Goal: Browse casually

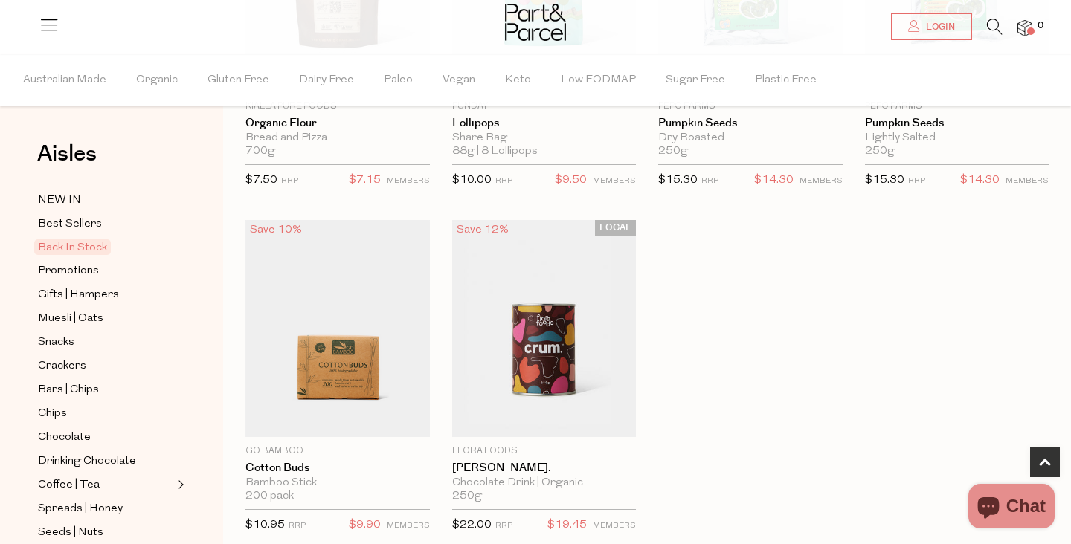
scroll to position [712, 0]
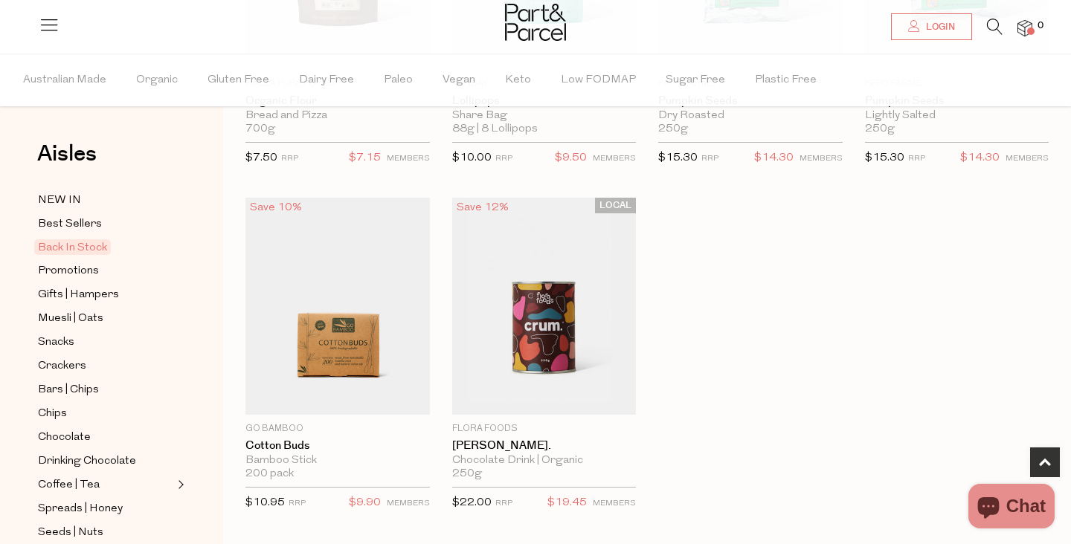
click at [54, 190] on div "Aisles Clear NEW IN Best Sellers Back In Stock Promotions Gifts | Hampers Muesl…" at bounding box center [111, 299] width 223 height 491
click at [49, 193] on span "NEW IN" at bounding box center [59, 201] width 43 height 18
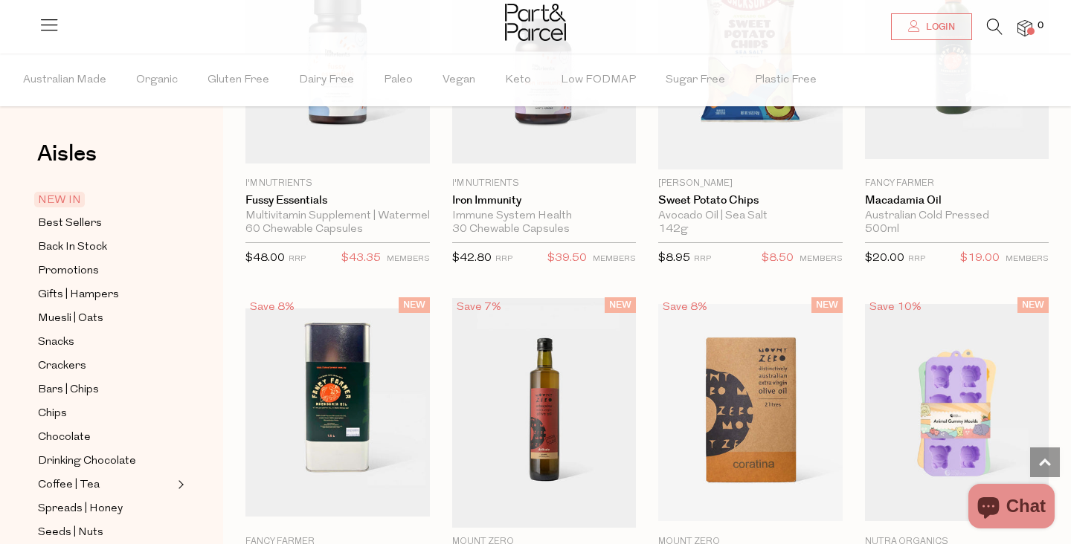
scroll to position [1138, 0]
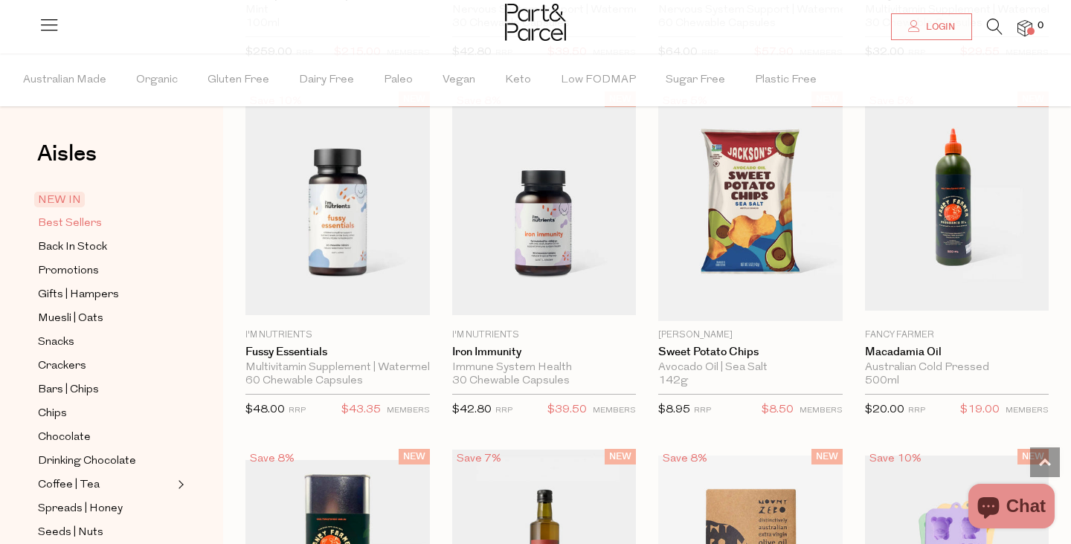
click at [97, 222] on span "Best Sellers" at bounding box center [70, 224] width 64 height 18
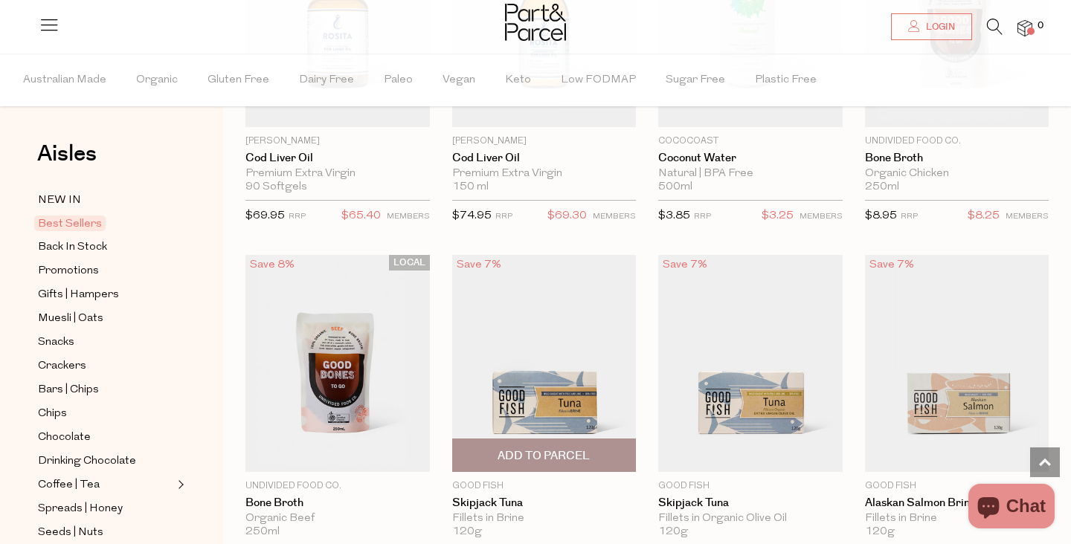
scroll to position [728, 0]
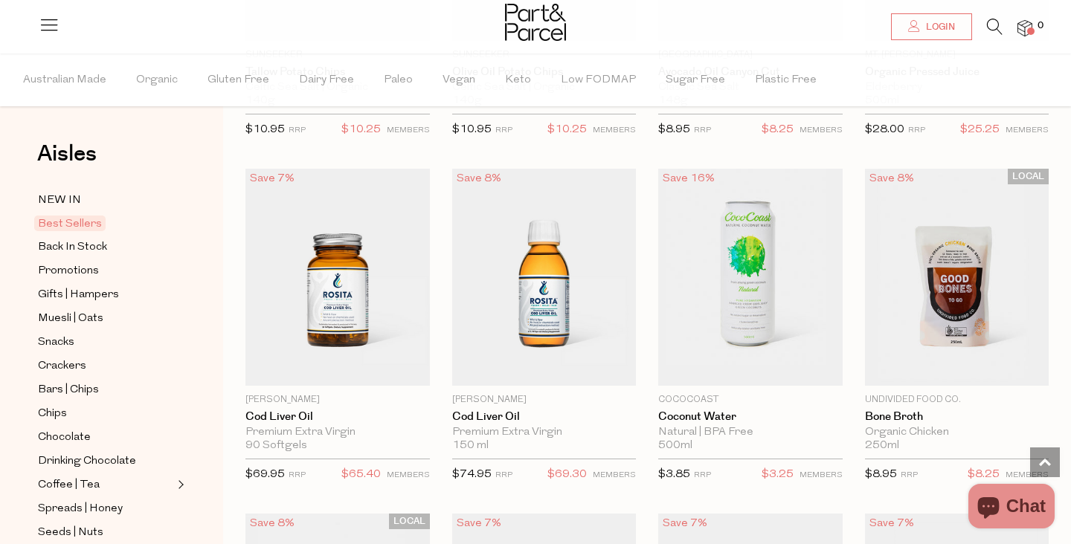
click at [983, 22] on li at bounding box center [987, 30] width 30 height 23
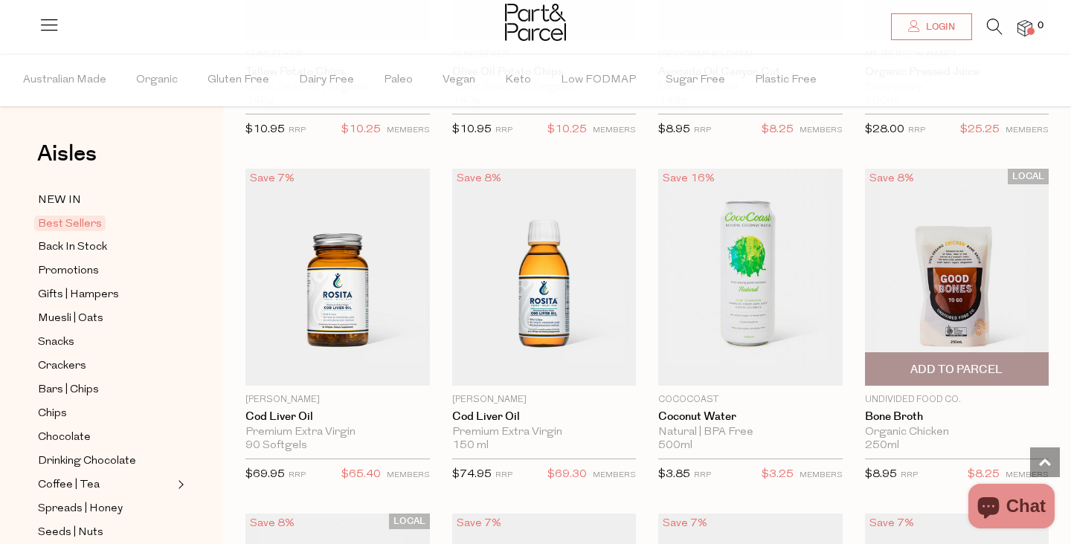
click at [915, 257] on img at bounding box center [957, 277] width 184 height 217
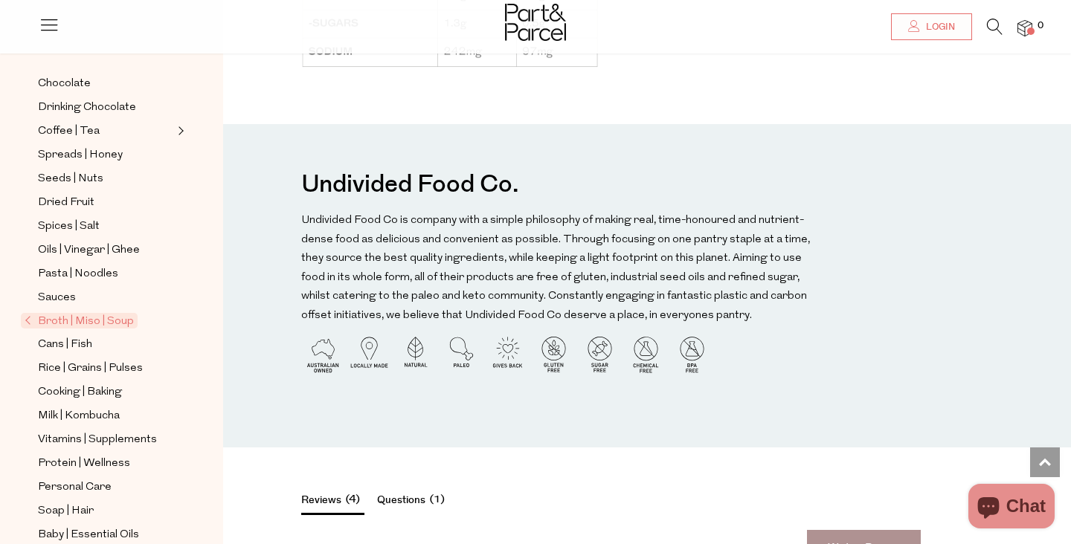
scroll to position [361, 0]
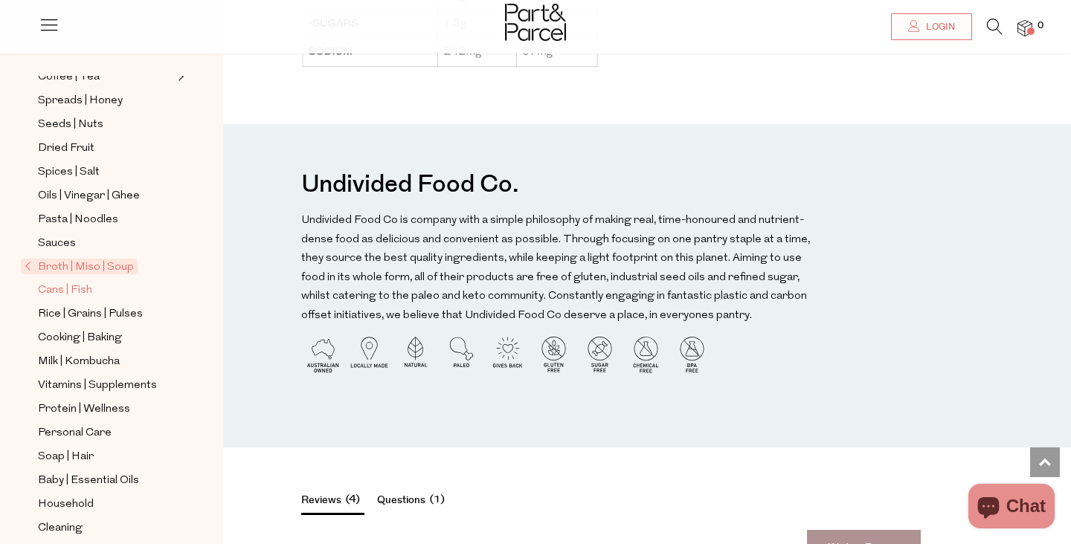
click at [130, 294] on link "Cans | Fish" at bounding box center [105, 290] width 135 height 19
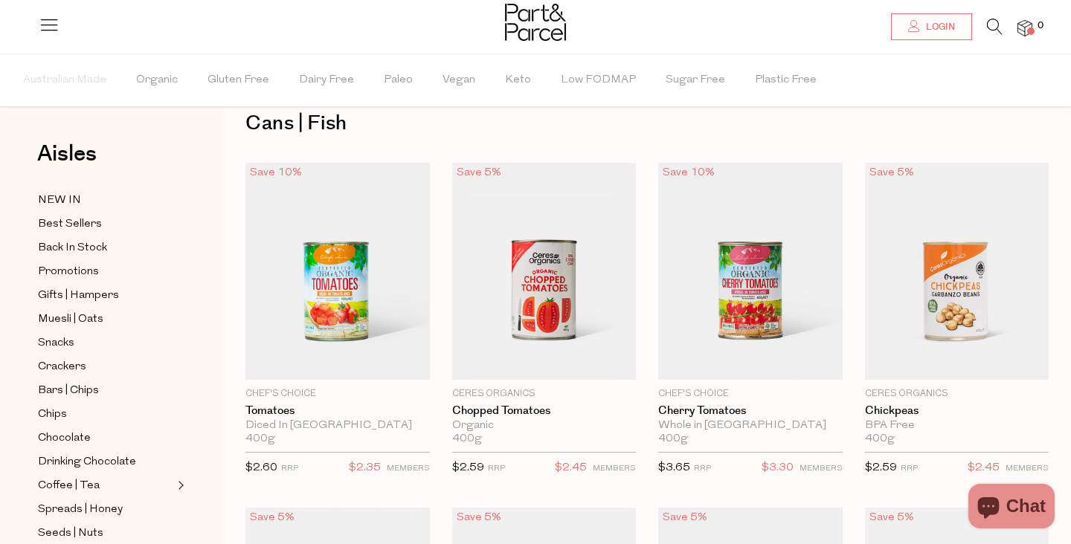
click at [219, 254] on div "Aisles Clear NEW IN Best Sellers Back In Stock Promotions Gifts | Hampers Muesl…" at bounding box center [111, 299] width 223 height 491
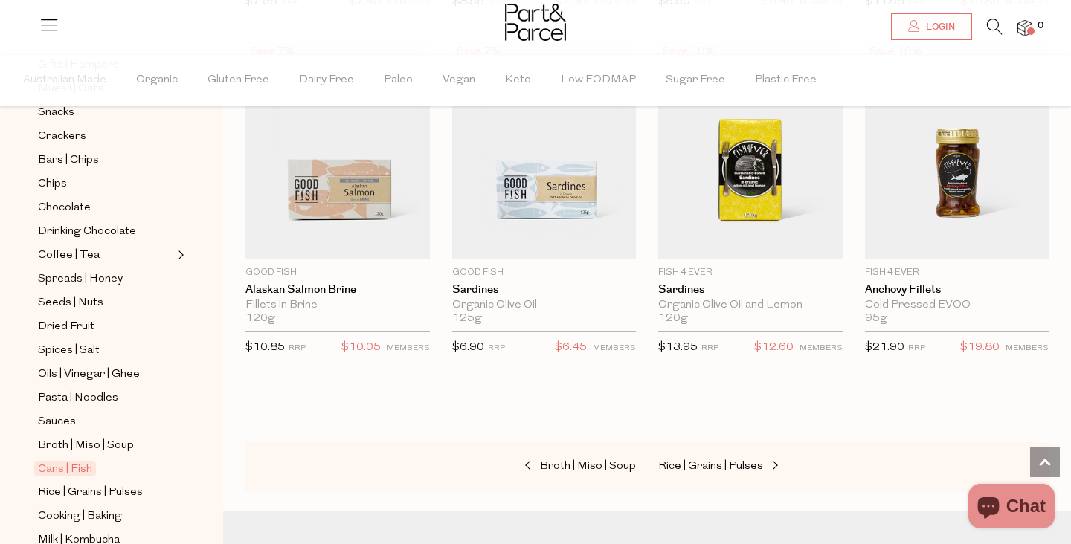
scroll to position [1881, 0]
